Goal: Navigation & Orientation: Find specific page/section

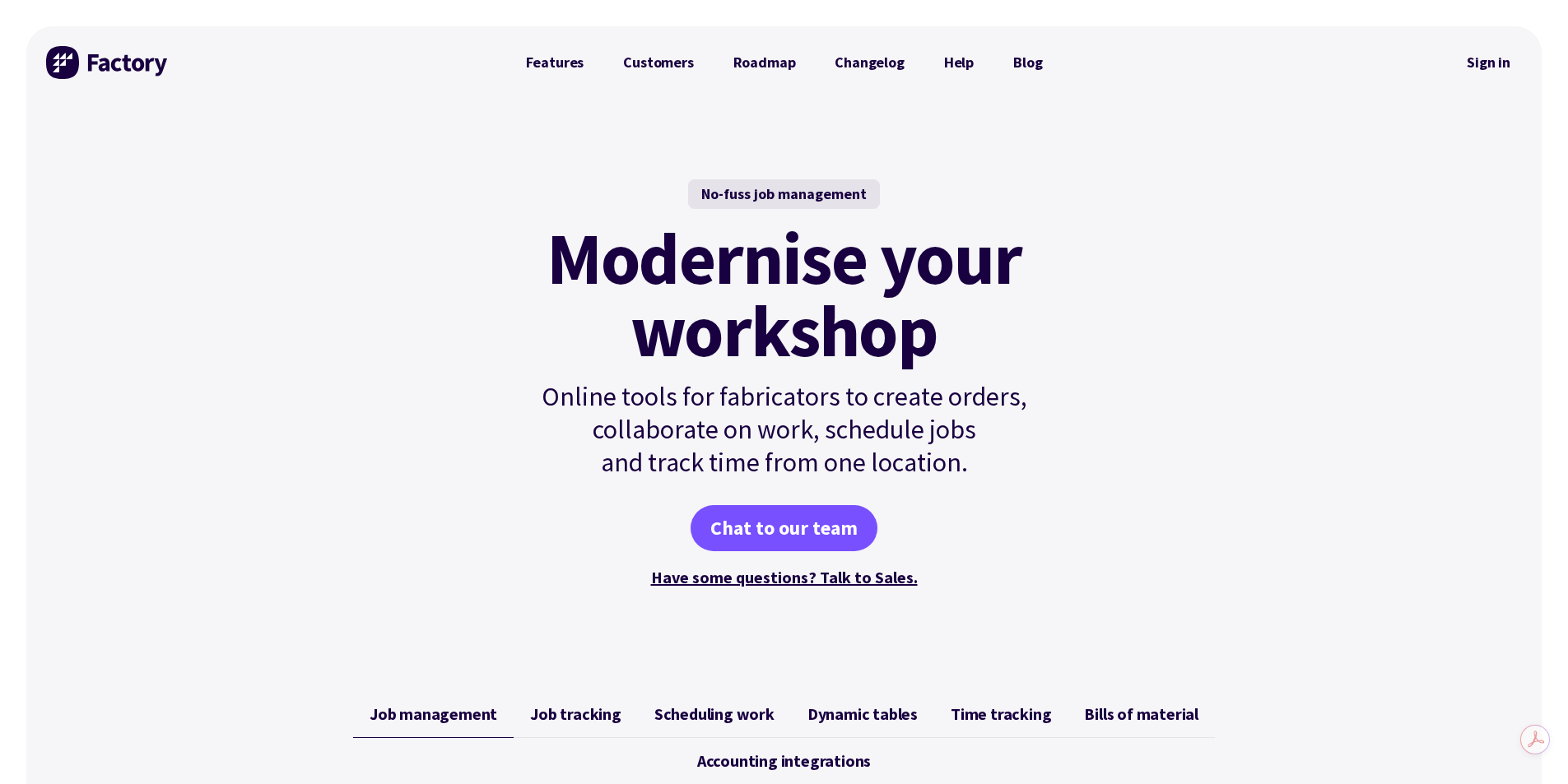
drag, startPoint x: 1064, startPoint y: 589, endPoint x: 988, endPoint y: 163, distance: 432.7
click at [1477, 55] on link "Sign in" at bounding box center [1488, 62] width 67 height 38
click at [662, 70] on link "Customers" at bounding box center [658, 62] width 109 height 32
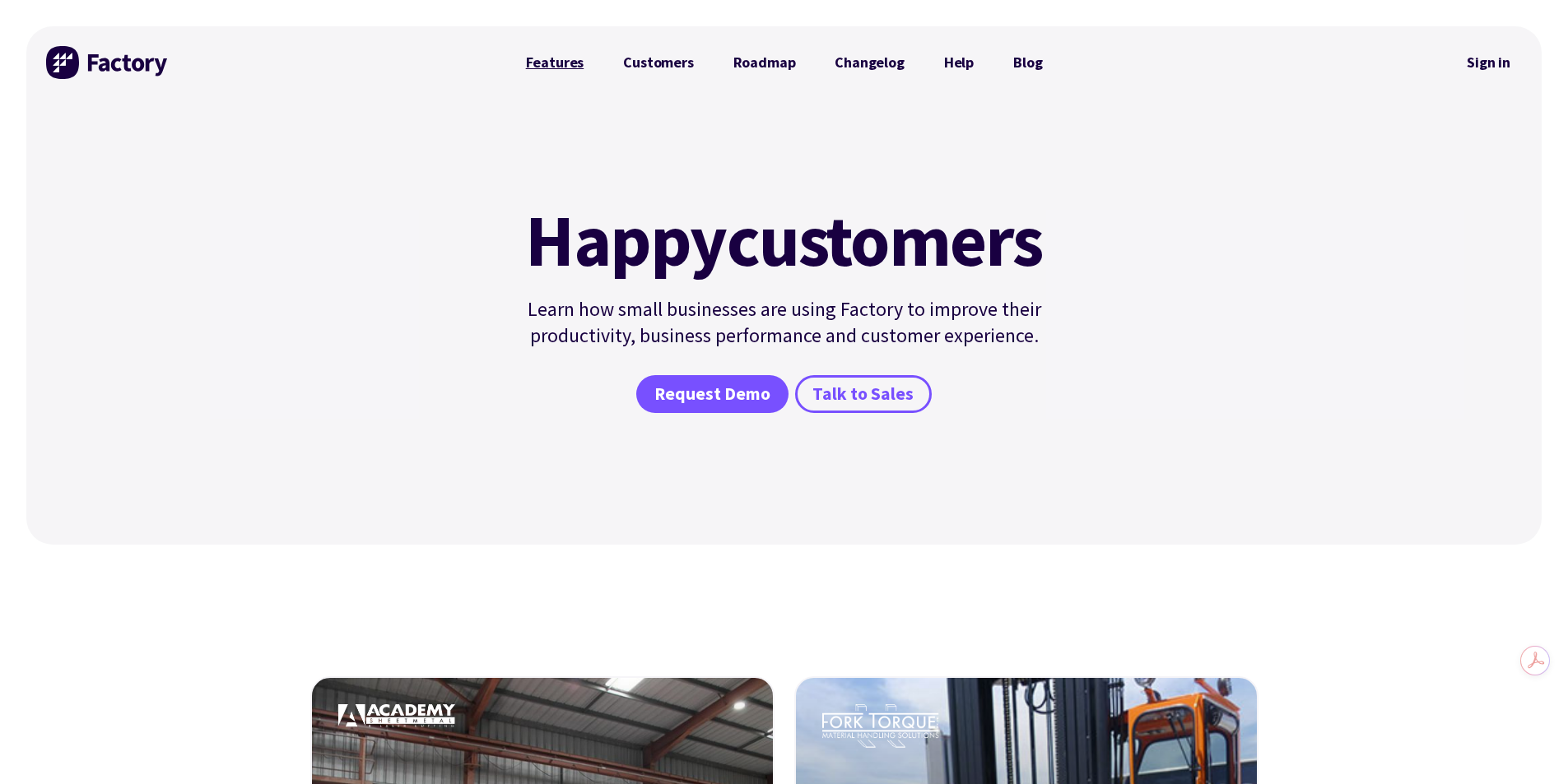
click at [576, 66] on link "Features" at bounding box center [555, 62] width 98 height 32
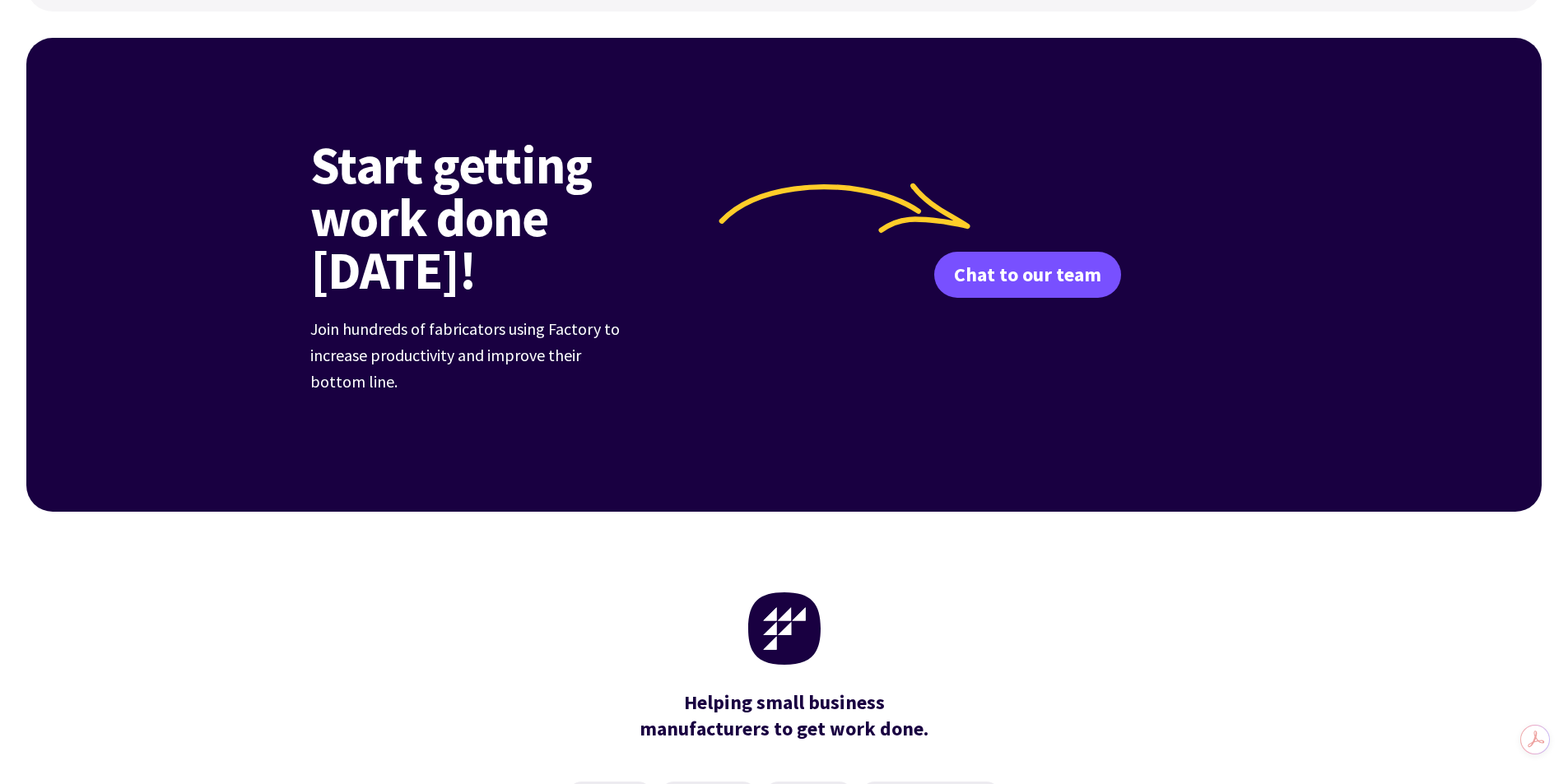
scroll to position [2168, 0]
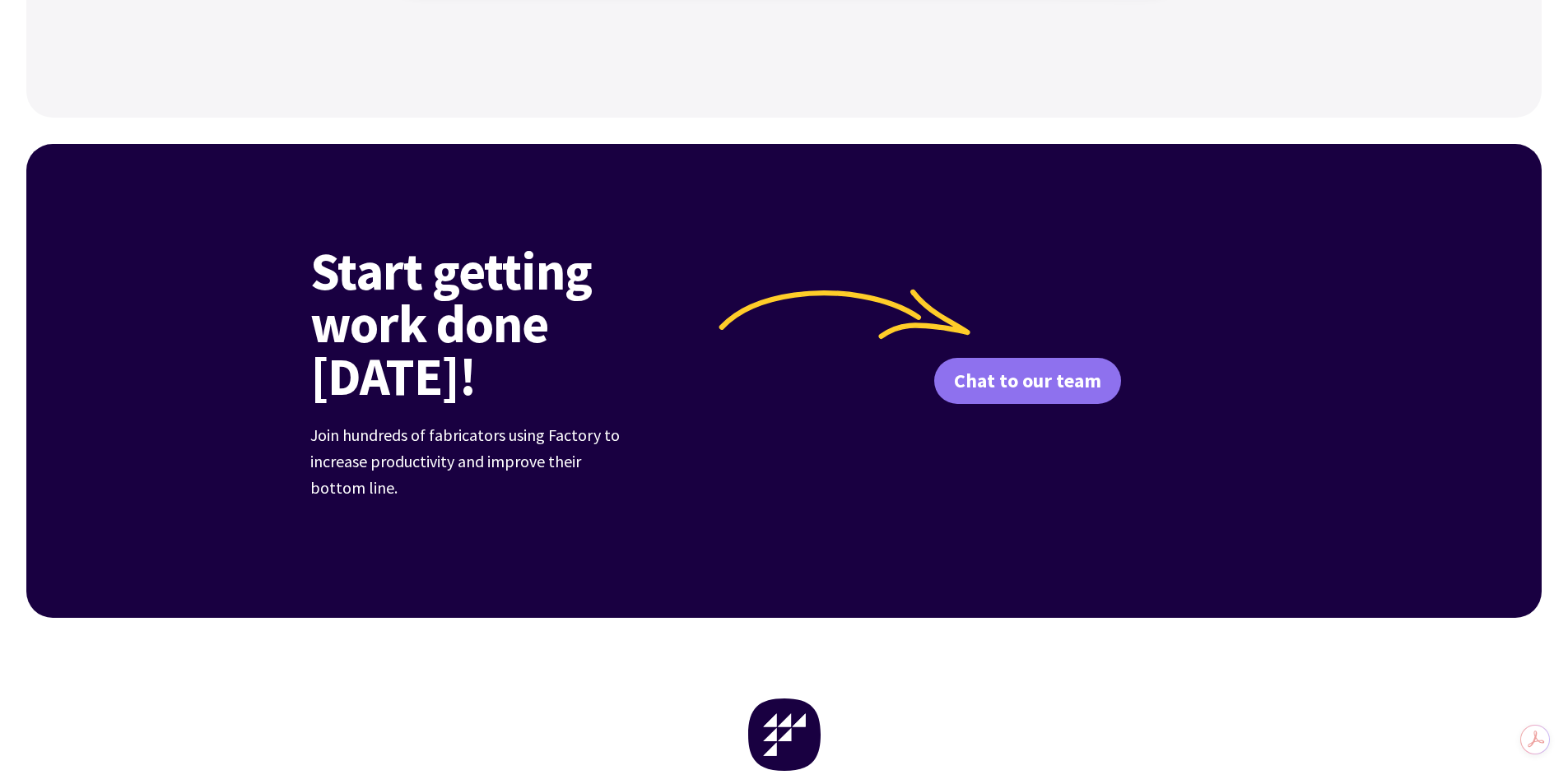
click at [1042, 361] on link "Chat to our team" at bounding box center [1026, 381] width 186 height 46
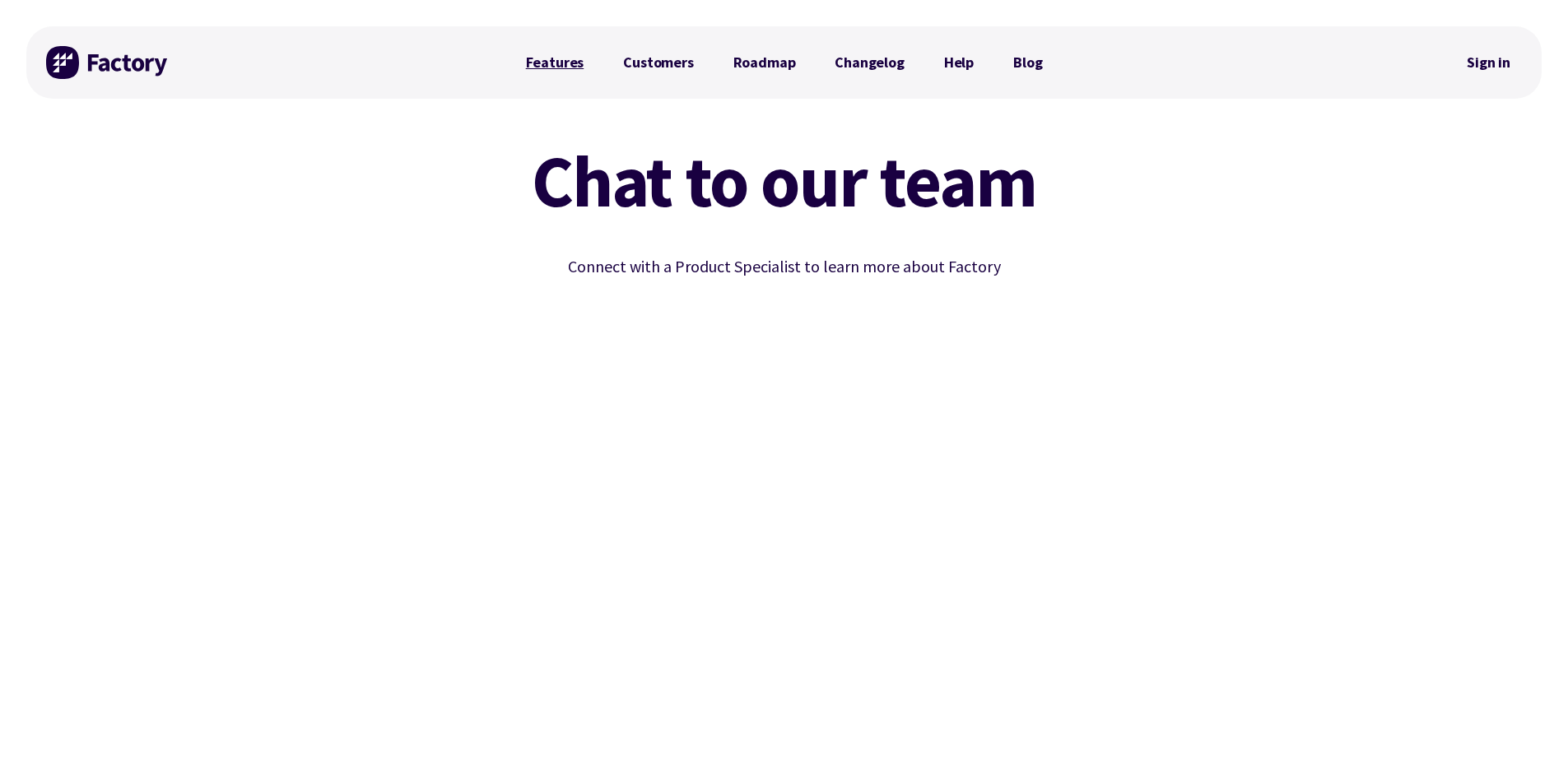
click at [565, 58] on link "Features" at bounding box center [555, 62] width 98 height 32
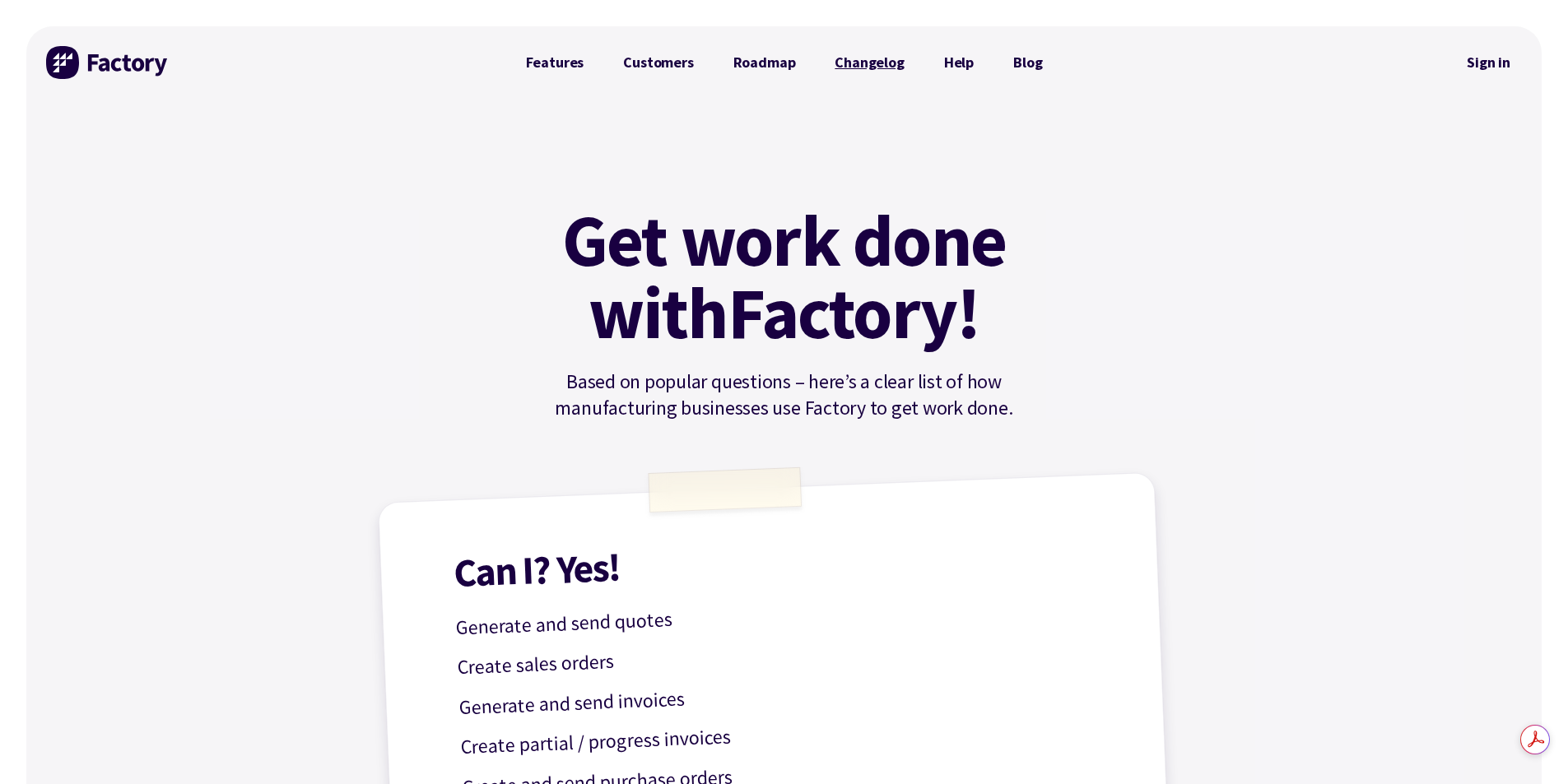
click at [862, 68] on link "Changelog" at bounding box center [869, 62] width 108 height 32
